Goal: Information Seeking & Learning: Learn about a topic

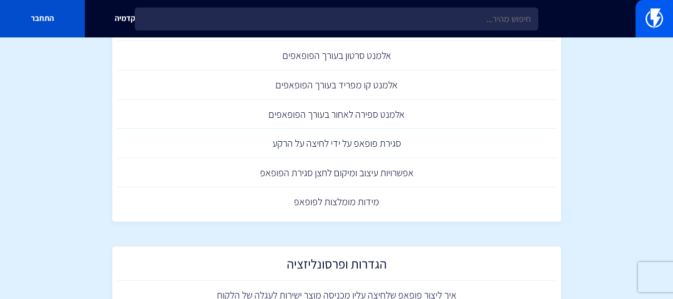
scroll to position [327, 0]
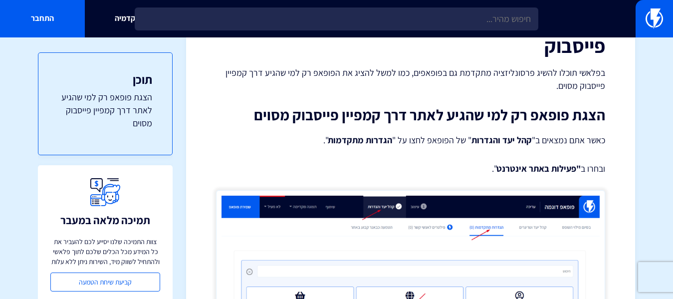
scroll to position [200, 0]
